Goal: Information Seeking & Learning: Learn about a topic

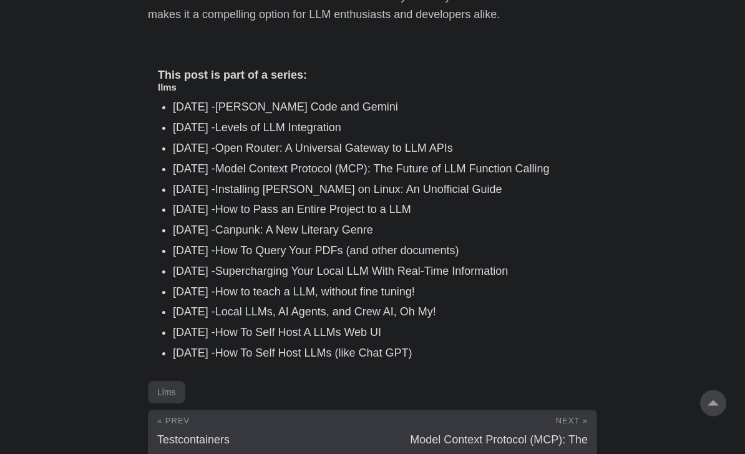
scroll to position [2395, 0]
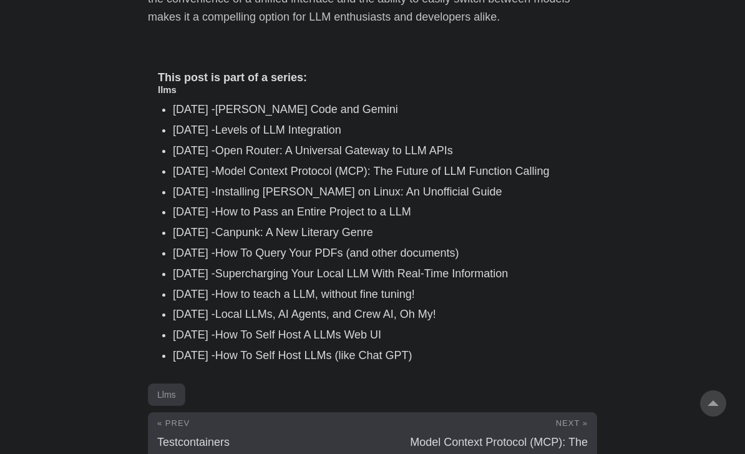
click at [348, 226] on link "Canpunk: A New Literary Genre" at bounding box center [294, 232] width 158 height 12
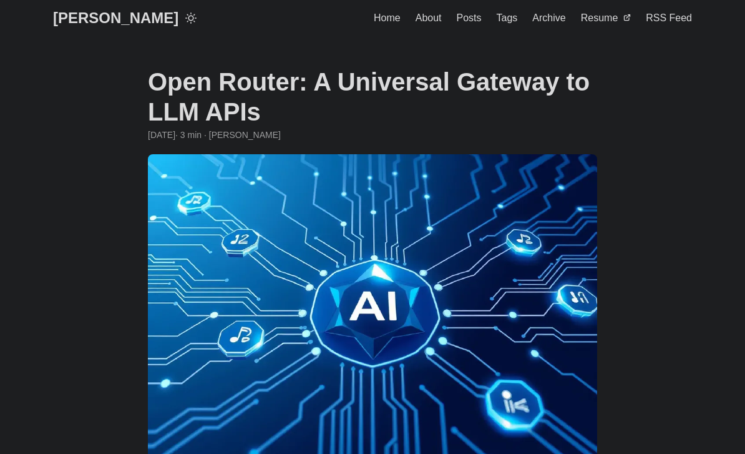
scroll to position [0, 0]
click at [115, 19] on link "[PERSON_NAME]" at bounding box center [115, 18] width 125 height 37
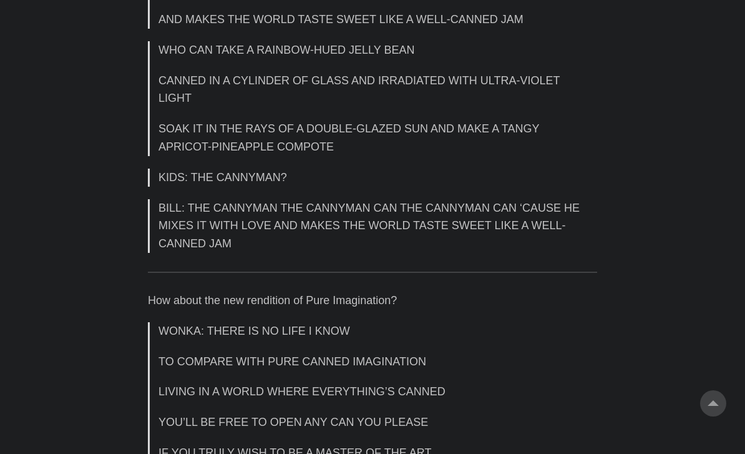
scroll to position [2101, 0]
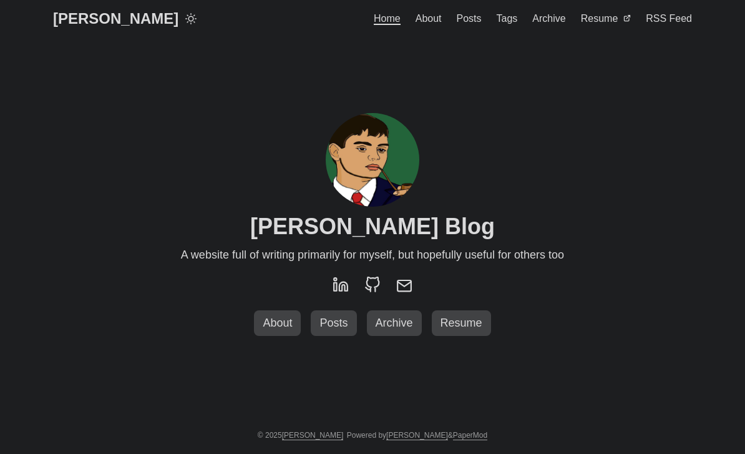
click at [474, 24] on span "Posts" at bounding box center [469, 18] width 25 height 11
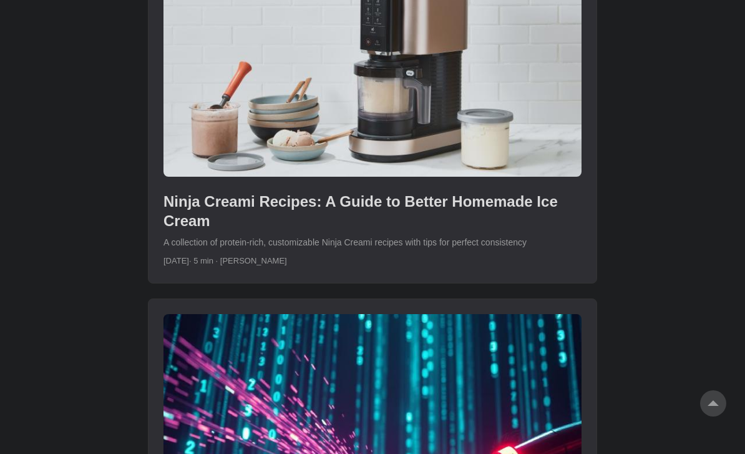
scroll to position [2962, 0]
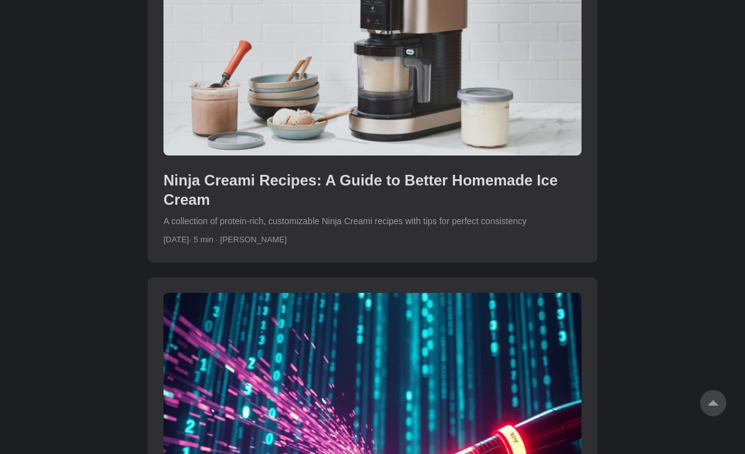
click at [518, 160] on link "post link to Ninja Creami Recipes: A Guide to Better Homemade Ice Cream" at bounding box center [373, 84] width 448 height 356
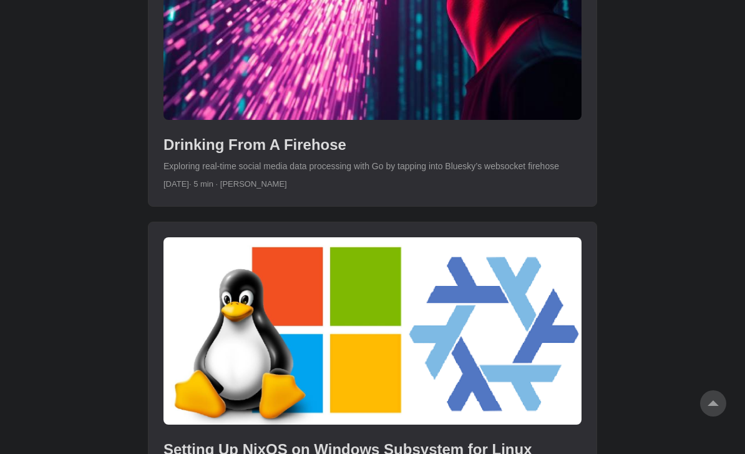
scroll to position [3632, 0]
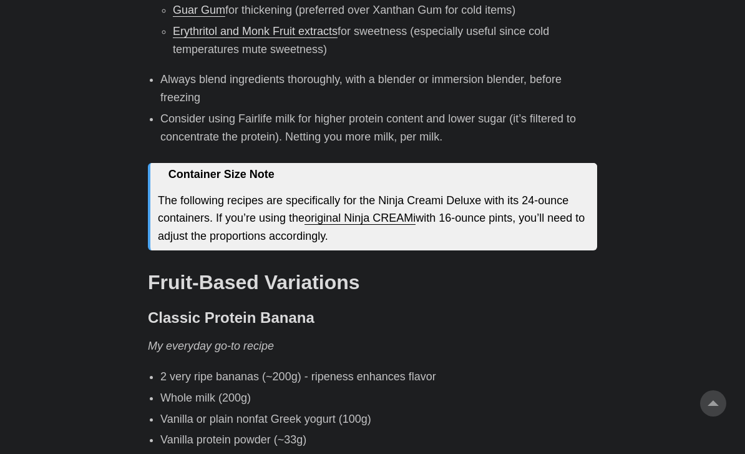
scroll to position [1017, 0]
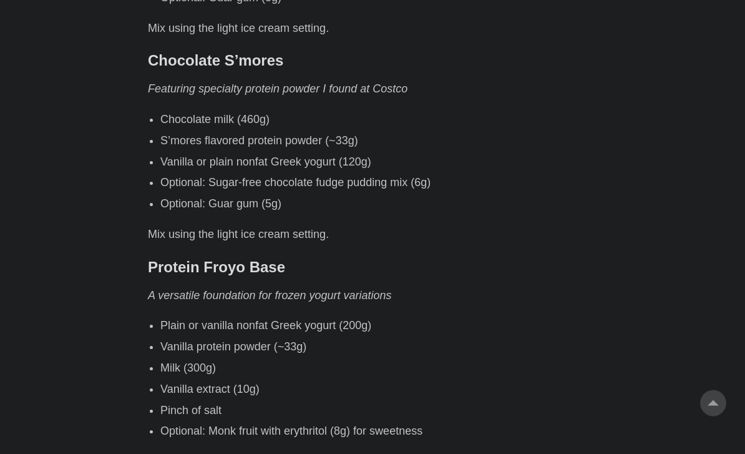
scroll to position [2321, 0]
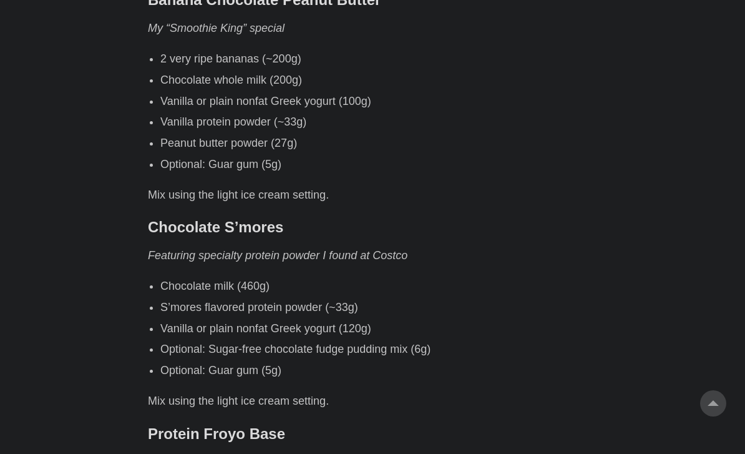
scroll to position [2026, 0]
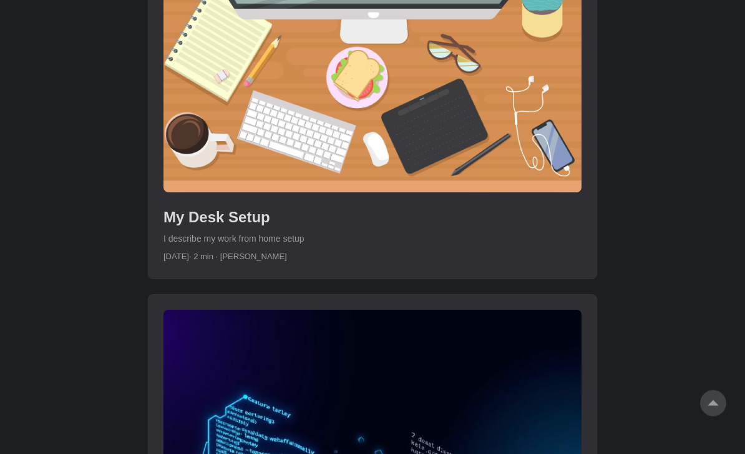
scroll to position [864, 0]
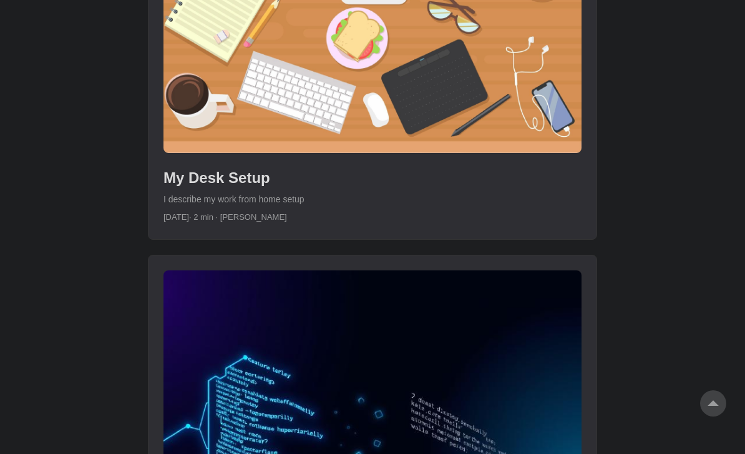
click at [489, 119] on link "post link to My Desk Setup" at bounding box center [373, 58] width 448 height 361
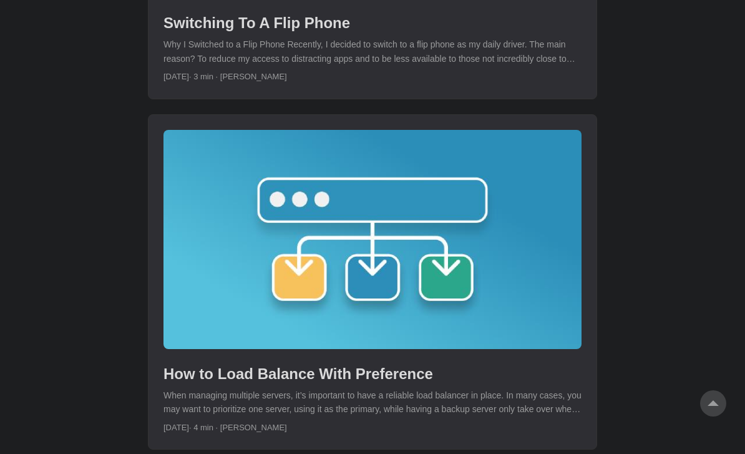
scroll to position [3820, 0]
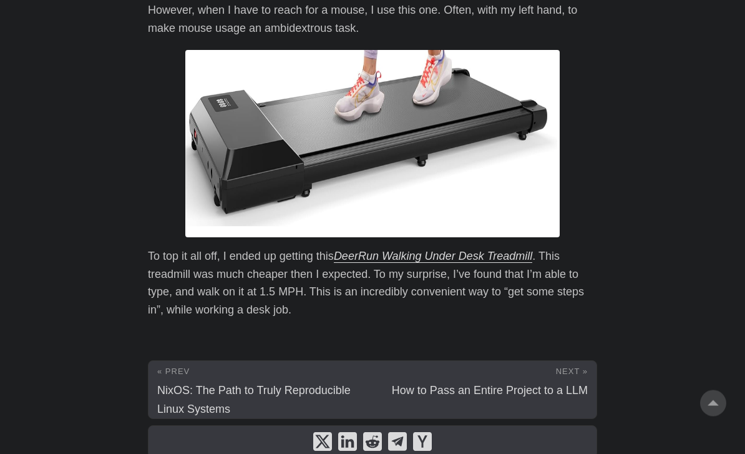
scroll to position [2373, 0]
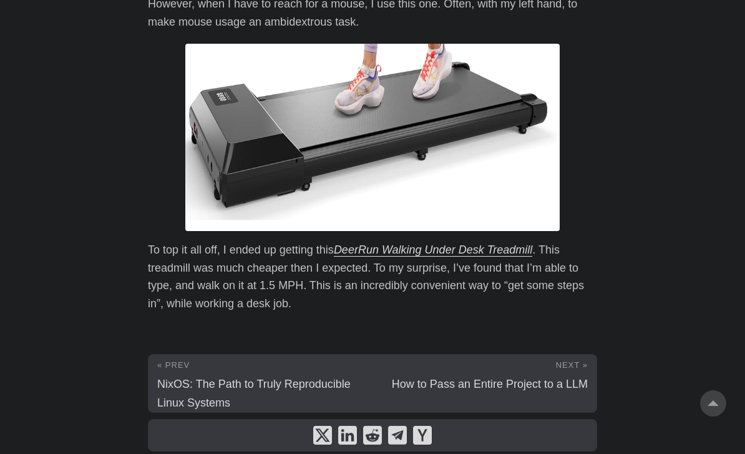
click at [491, 243] on link "DeerRun Walking Under Desk Treadmill" at bounding box center [433, 249] width 199 height 12
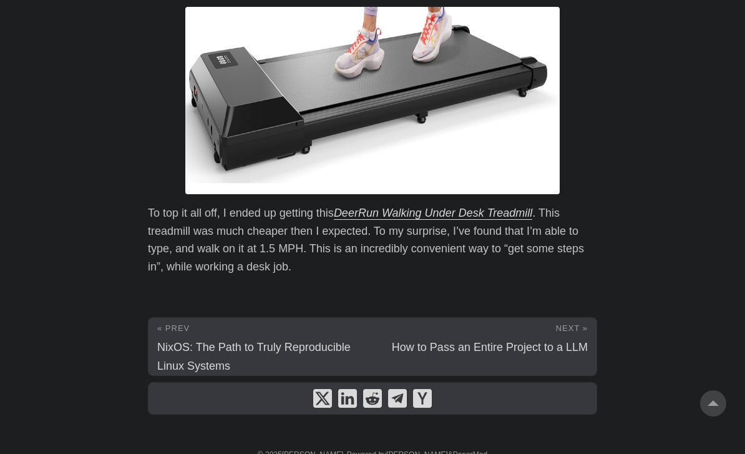
scroll to position [2413, 0]
